Goal: Task Accomplishment & Management: Manage account settings

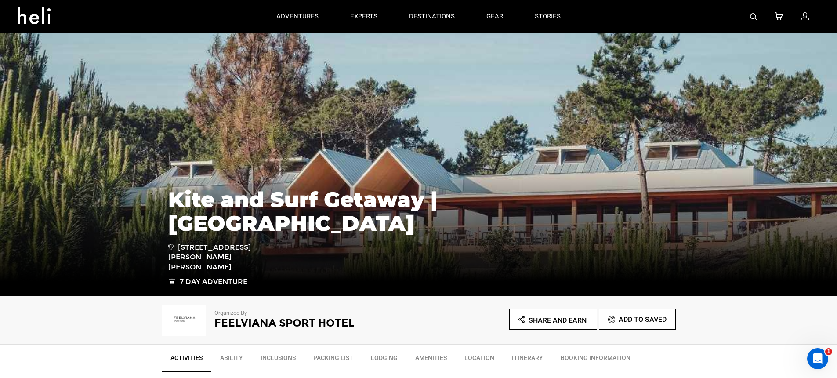
click at [804, 15] on icon at bounding box center [805, 16] width 8 height 11
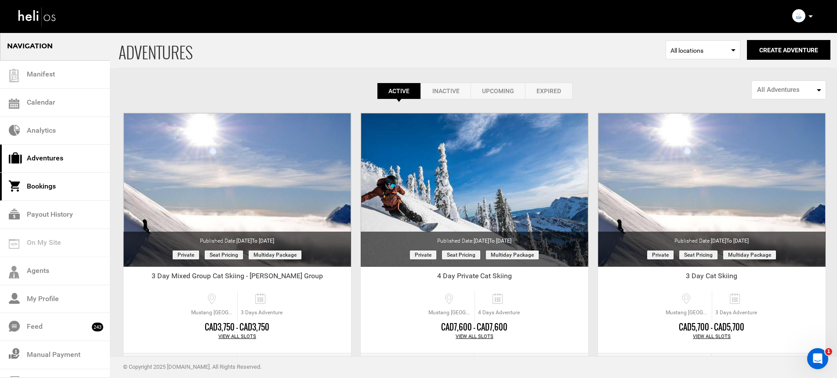
click at [79, 185] on link "Bookings" at bounding box center [55, 187] width 110 height 28
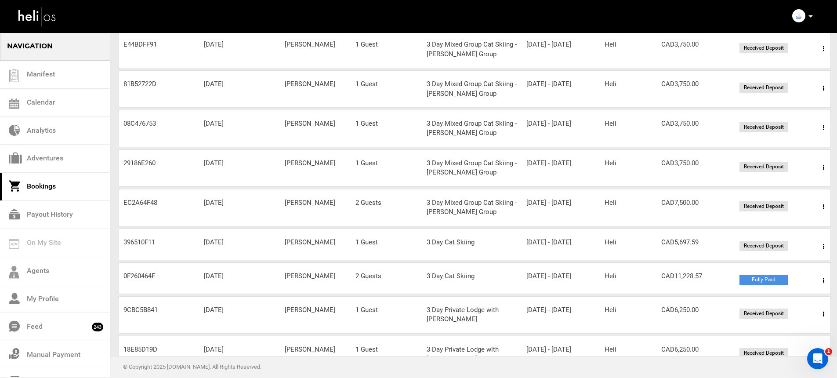
scroll to position [213, 0]
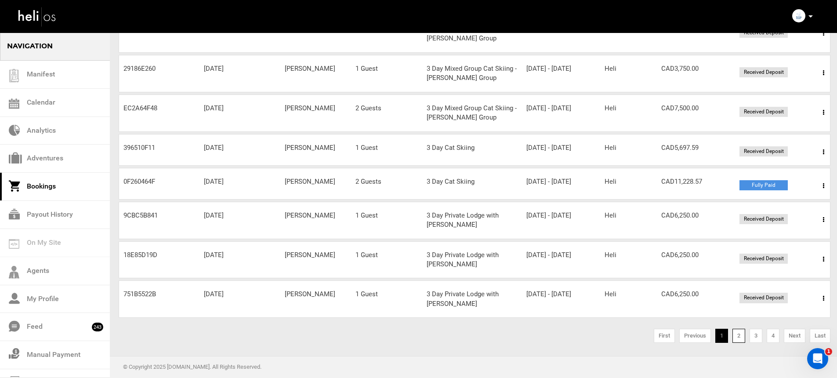
click at [734, 333] on link "2" at bounding box center [738, 335] width 13 height 14
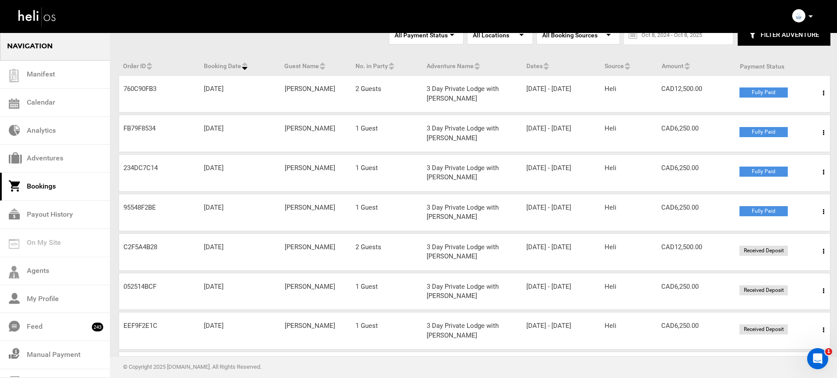
scroll to position [69, 0]
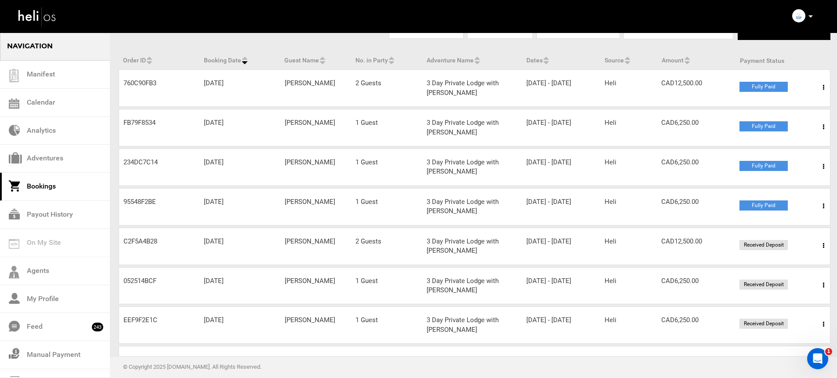
click at [821, 246] on span at bounding box center [823, 245] width 11 height 22
click at [794, 266] on link "View Details" at bounding box center [790, 272] width 87 height 22
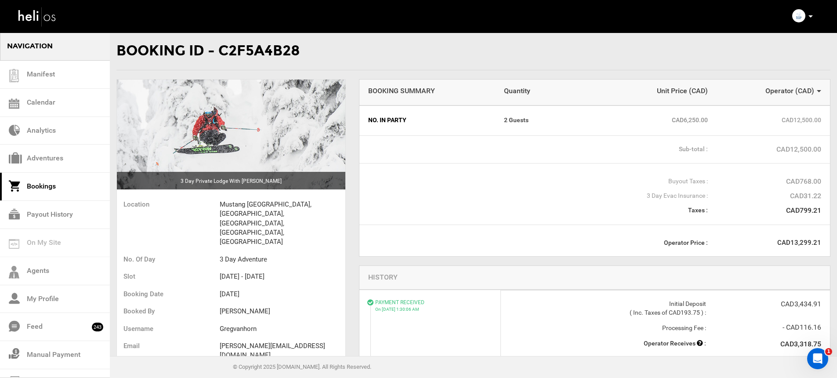
scroll to position [25, 0]
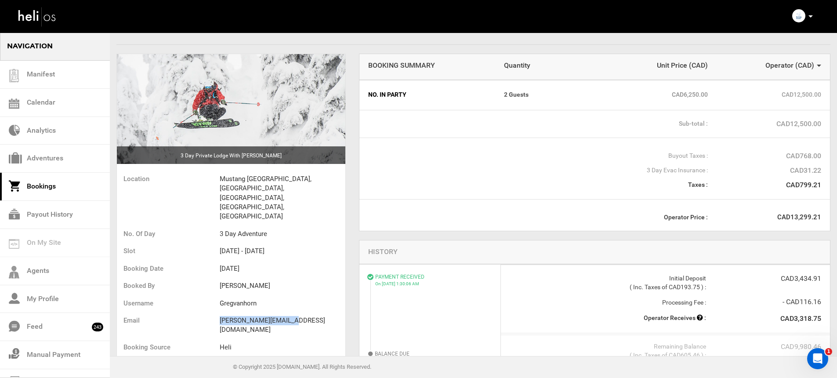
drag, startPoint x: 213, startPoint y: 288, endPoint x: 311, endPoint y: 291, distance: 97.5
click at [311, 291] on ul "Location Mustang [GEOGRAPHIC_DATA], [GEOGRAPHIC_DATA], [GEOGRAPHIC_DATA], [GEOG…" at bounding box center [231, 264] width 228 height 192
copy ul "[PERSON_NAME][EMAIL_ADDRESS][DOMAIN_NAME]"
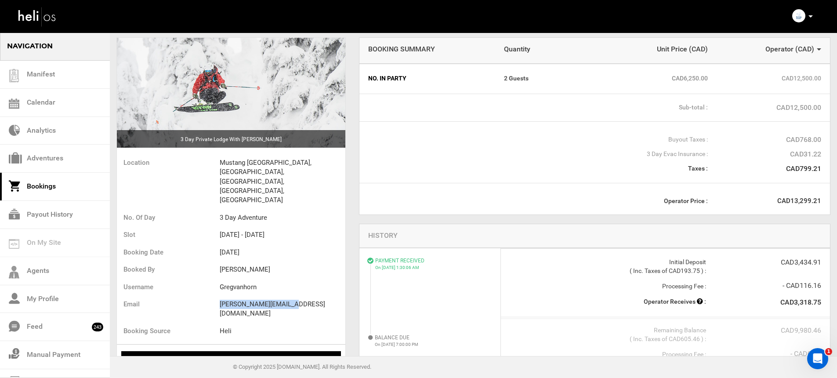
scroll to position [122, 0]
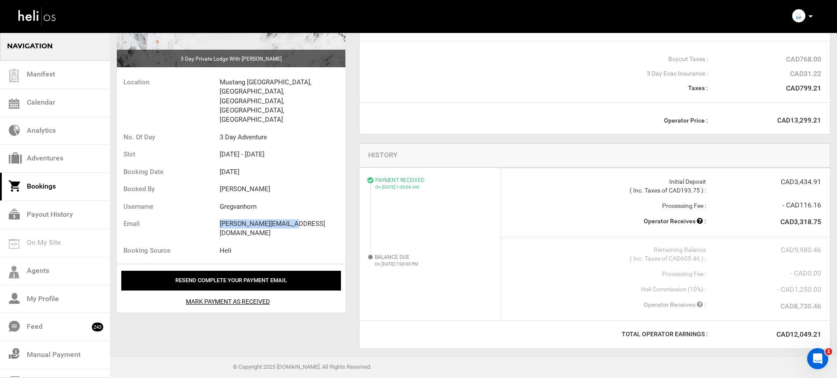
click at [239, 290] on div "Mark Payment As Received" at bounding box center [227, 297] width 213 height 15
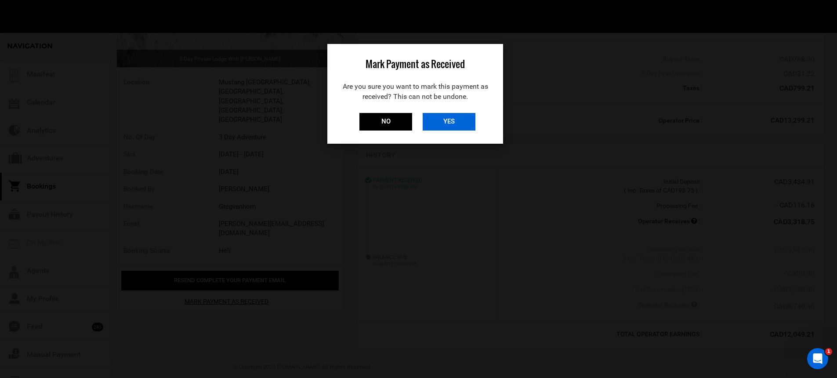
click at [458, 124] on input "YES" at bounding box center [448, 122] width 53 height 18
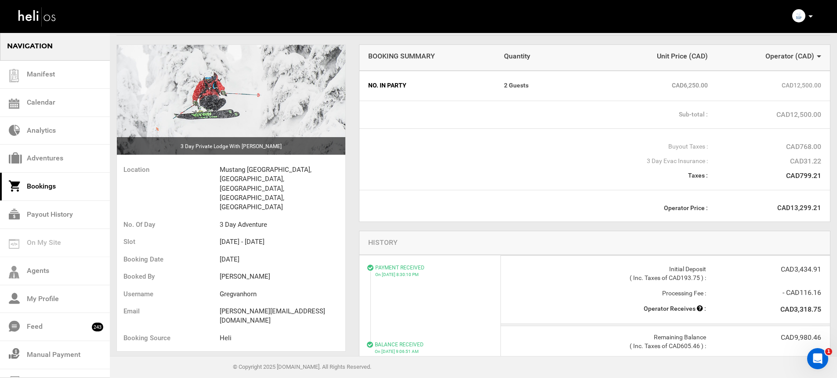
scroll to position [0, 0]
